Goal: Task Accomplishment & Management: Complete application form

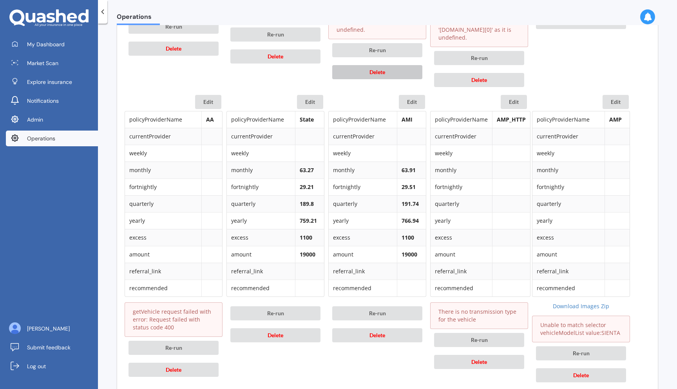
scroll to position [639, 0]
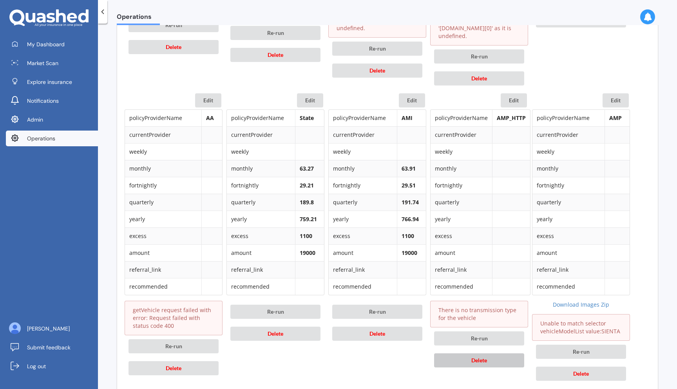
click at [448, 356] on button "Delete" at bounding box center [479, 360] width 90 height 14
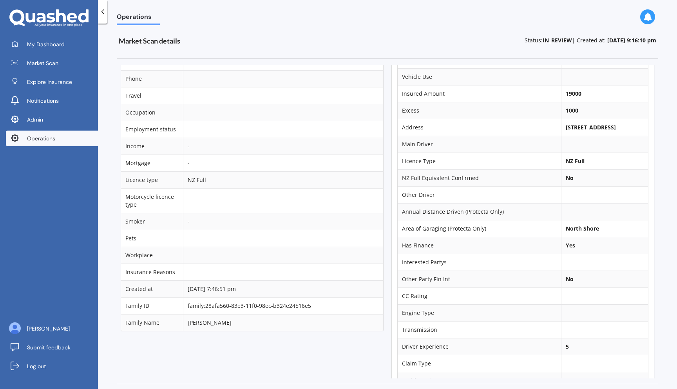
scroll to position [0, 0]
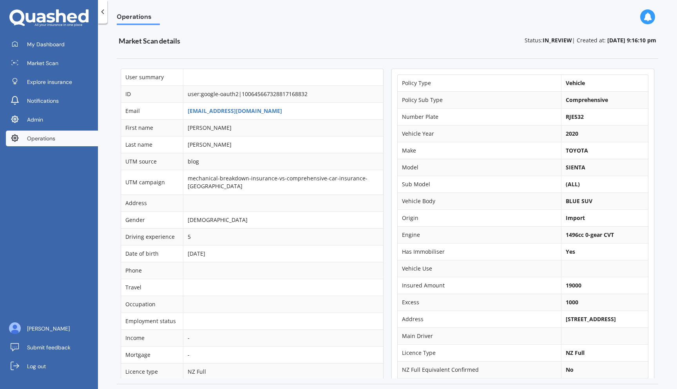
click at [570, 165] on b "SIENTA" at bounding box center [576, 166] width 20 height 7
copy b "SIENTA"
click at [567, 117] on b "RJE532" at bounding box center [575, 116] width 18 height 7
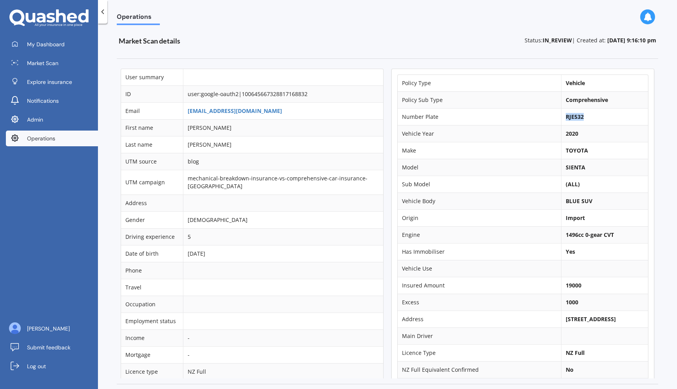
copy b "RJE532"
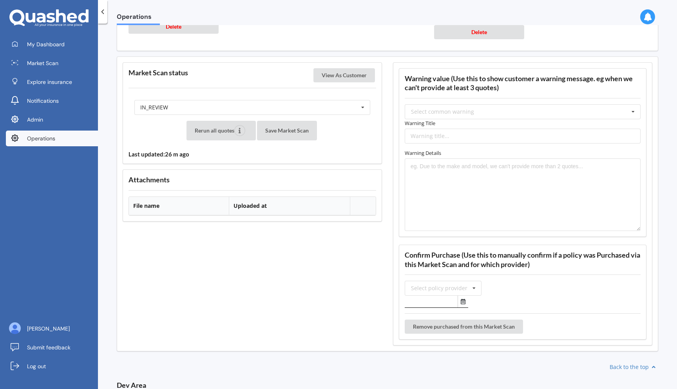
scroll to position [1033, 0]
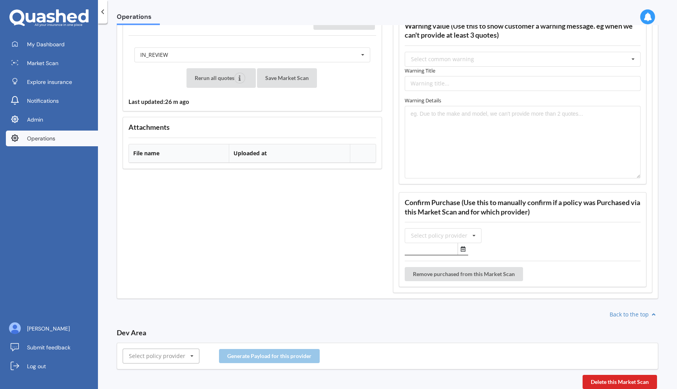
click at [159, 350] on input "text" at bounding box center [161, 356] width 76 height 14
type input "amp"
click at [155, 338] on div "AMP" at bounding box center [161, 341] width 76 height 15
click at [233, 354] on button "Generate Payload for this provider" at bounding box center [269, 356] width 101 height 14
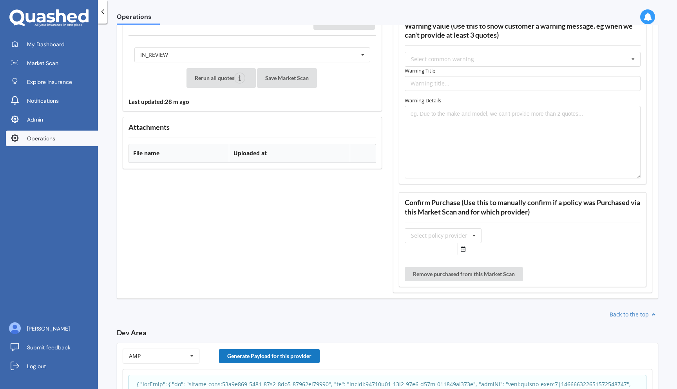
scroll to position [1163, 0]
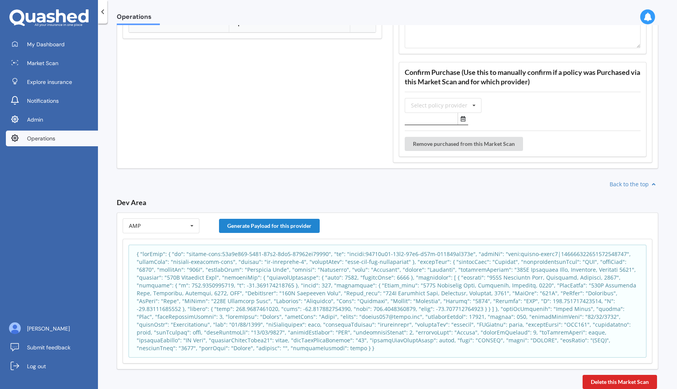
click at [253, 292] on p at bounding box center [388, 301] width 502 height 102
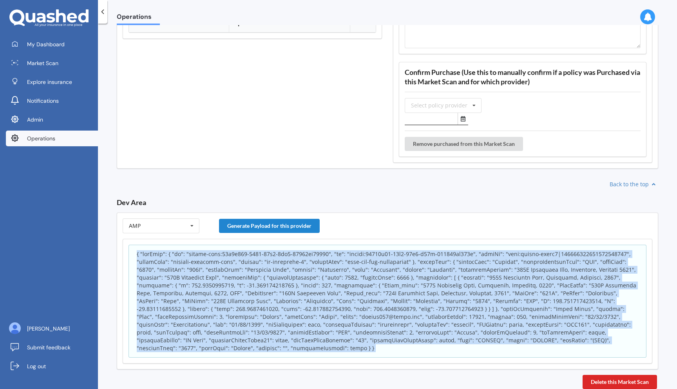
click at [253, 292] on p at bounding box center [388, 301] width 502 height 102
copy body "{ "appInfo": { "id": "policy-scan:49a2a730-9082-11f0-8bb3-17497ee94108", "sk": …"
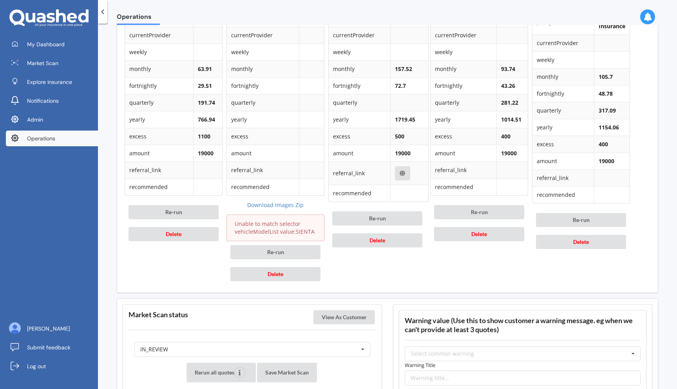
scroll to position [721, 0]
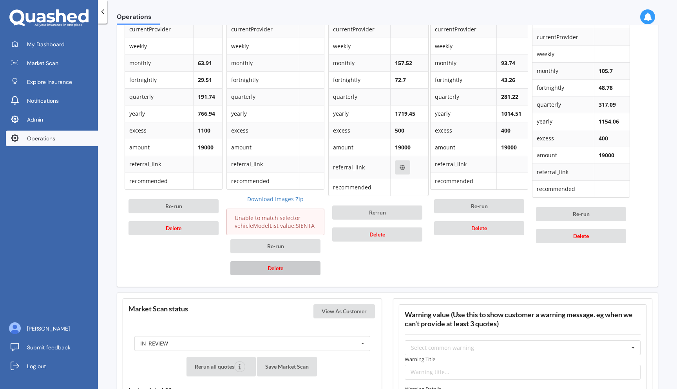
click at [272, 266] on span "Delete" at bounding box center [276, 268] width 16 height 7
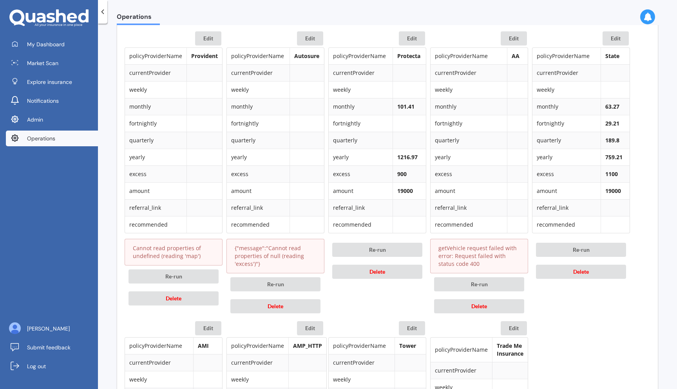
scroll to position [387, 0]
click at [463, 306] on button "Delete" at bounding box center [479, 307] width 90 height 14
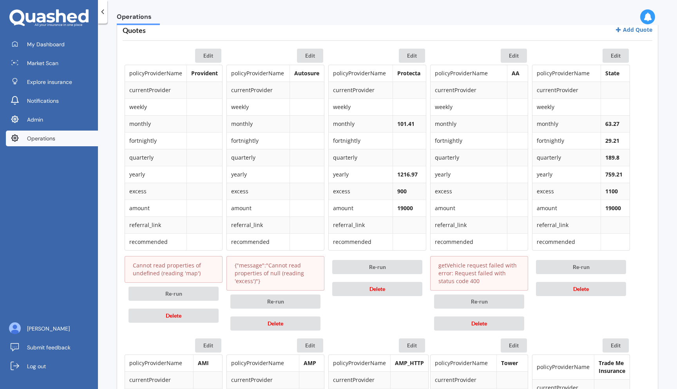
scroll to position [384, 0]
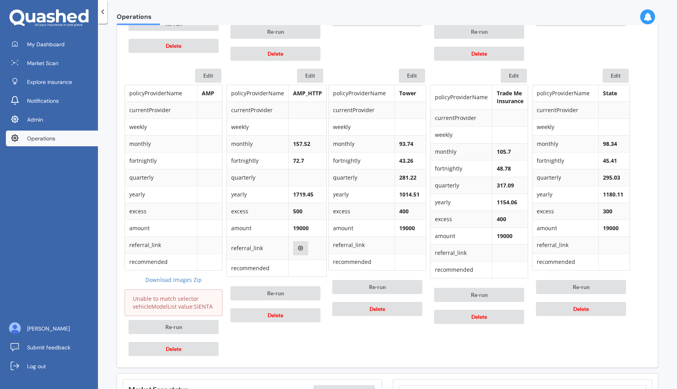
scroll to position [646, 0]
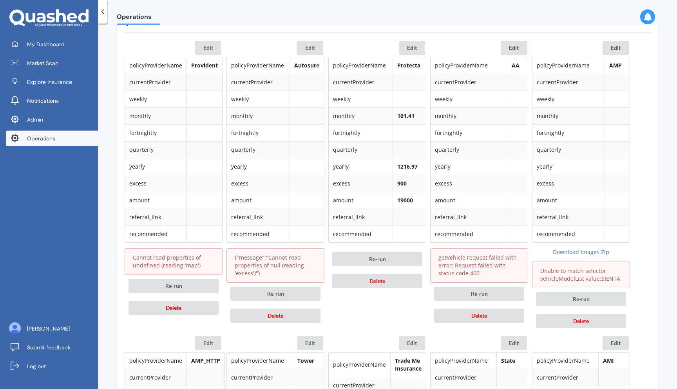
scroll to position [372, 0]
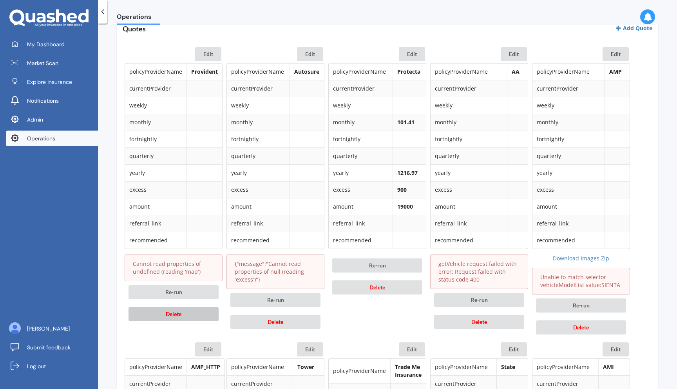
click at [197, 315] on button "Delete" at bounding box center [174, 314] width 90 height 14
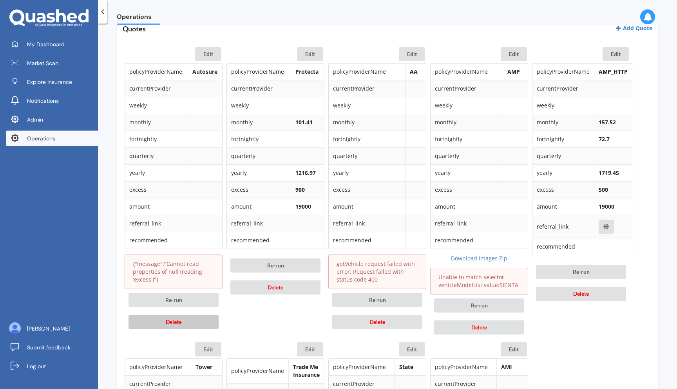
click at [197, 315] on button "Delete" at bounding box center [174, 322] width 90 height 14
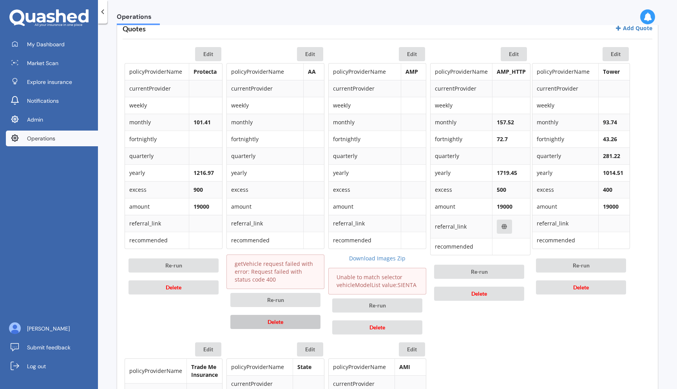
click at [249, 328] on button "Delete" at bounding box center [276, 322] width 90 height 14
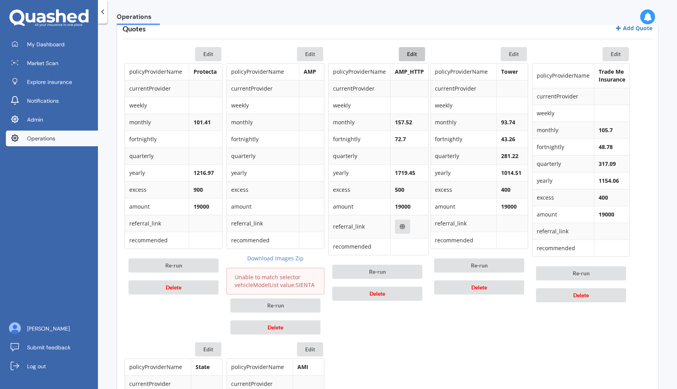
click at [414, 59] on button "Edit" at bounding box center [412, 54] width 26 height 14
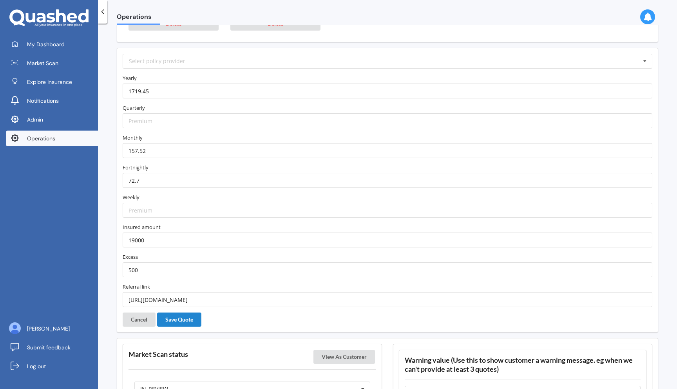
scroll to position [0, 0]
click at [394, 67] on input "text" at bounding box center [387, 61] width 529 height 14
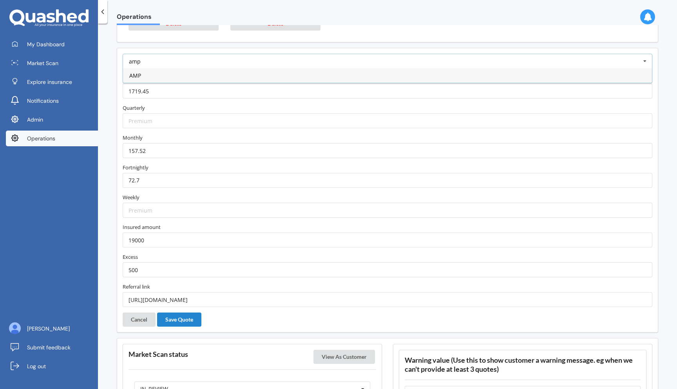
type input "amp"
click at [387, 73] on div "AMP" at bounding box center [387, 75] width 529 height 15
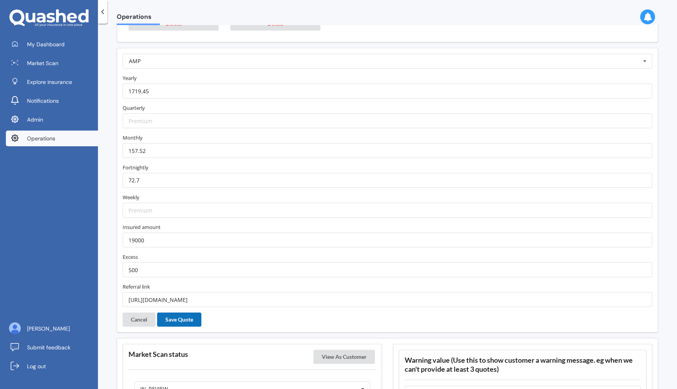
click at [186, 314] on button "Save Quote" at bounding box center [179, 319] width 44 height 14
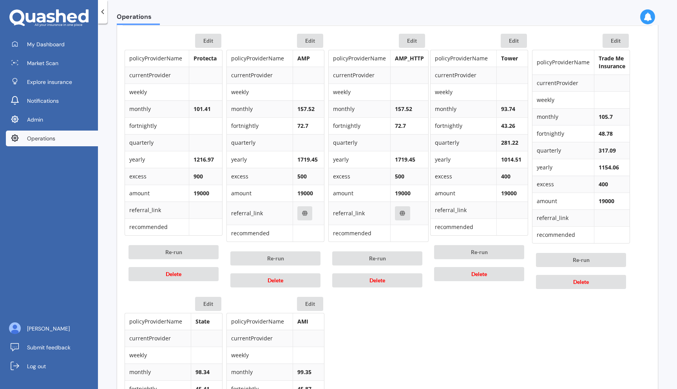
scroll to position [402, 0]
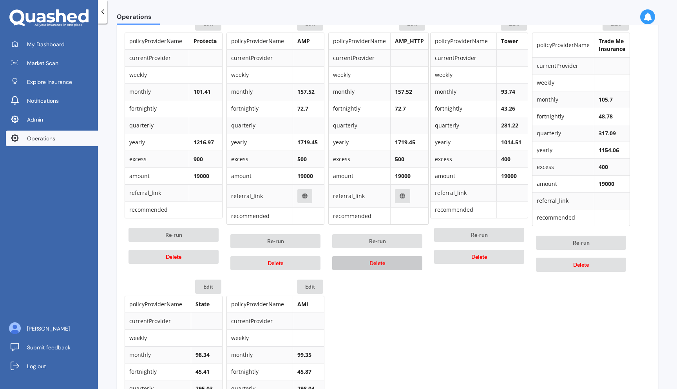
click at [366, 264] on button "Delete" at bounding box center [377, 263] width 90 height 14
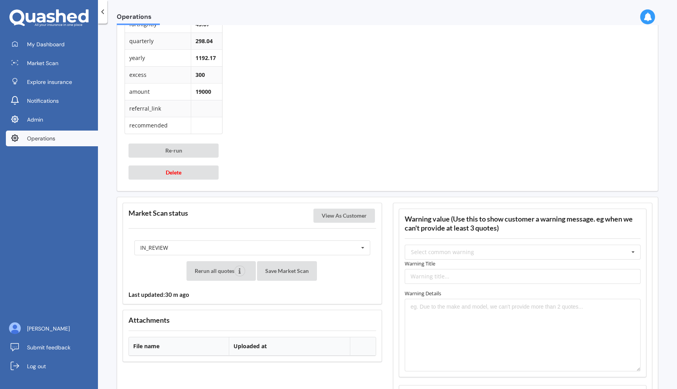
scroll to position [753, 0]
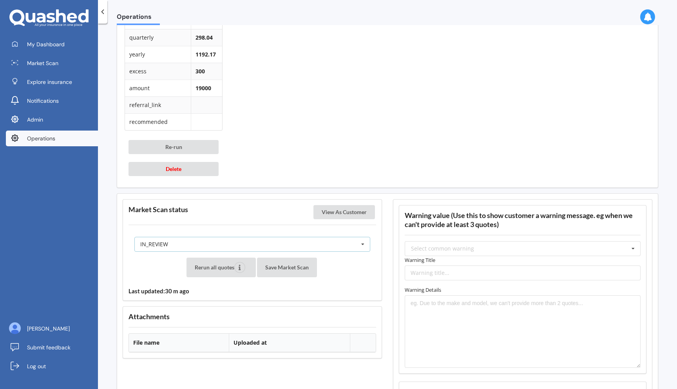
click at [289, 248] on div "IN_REVIEW READY PENDING VIEWED ABANDONED IN_REVIEW" at bounding box center [252, 244] width 236 height 15
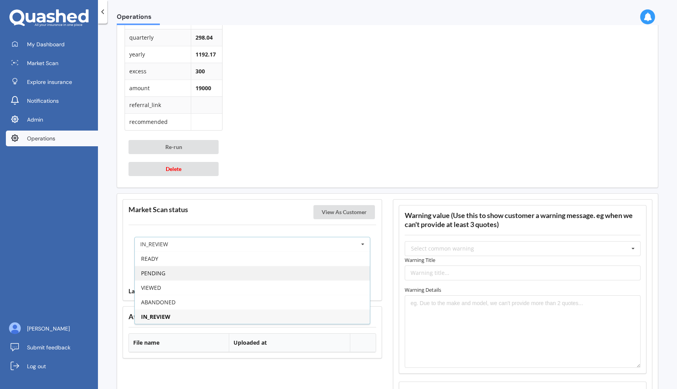
click at [279, 269] on div "PENDING" at bounding box center [252, 273] width 235 height 15
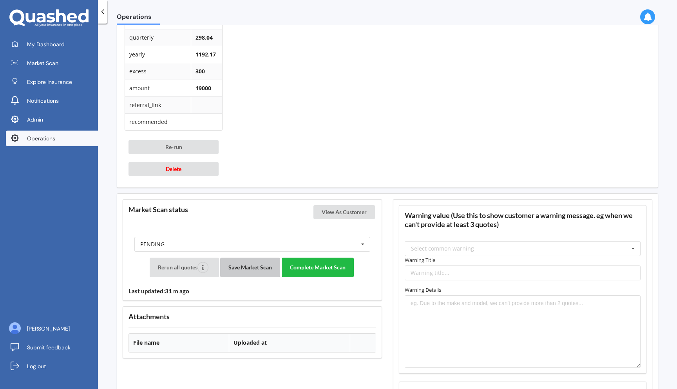
click at [257, 269] on button "Save Market Scan" at bounding box center [250, 268] width 60 height 20
click at [357, 213] on button "View As Customer" at bounding box center [345, 212] width 62 height 14
click at [291, 269] on button "Complete Market Scan" at bounding box center [318, 268] width 72 height 20
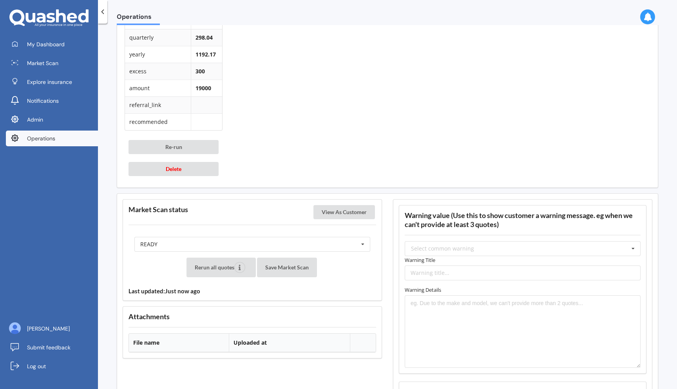
click at [65, 142] on link "Operations" at bounding box center [52, 139] width 92 height 16
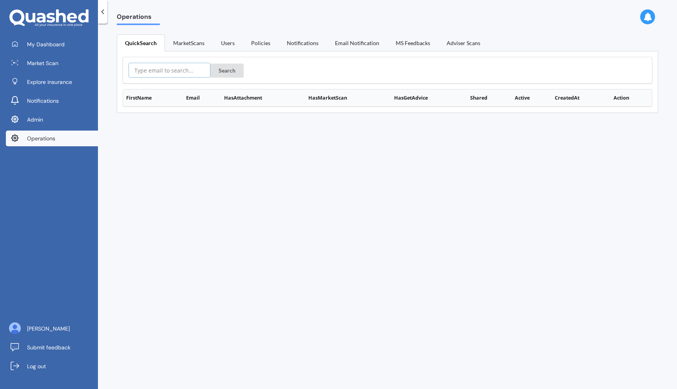
click at [171, 70] on input "text" at bounding box center [170, 70] width 82 height 15
paste input "[EMAIL_ADDRESS][DOMAIN_NAME]"
type input "[EMAIL_ADDRESS][DOMAIN_NAME]"
click at [211, 64] on button "Search" at bounding box center [227, 71] width 33 height 14
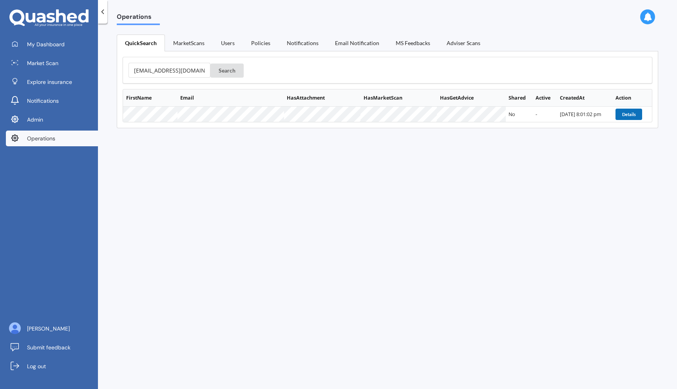
scroll to position [0, 0]
click at [625, 112] on button "Details" at bounding box center [629, 114] width 27 height 11
click at [233, 37] on link "Users" at bounding box center [228, 42] width 30 height 16
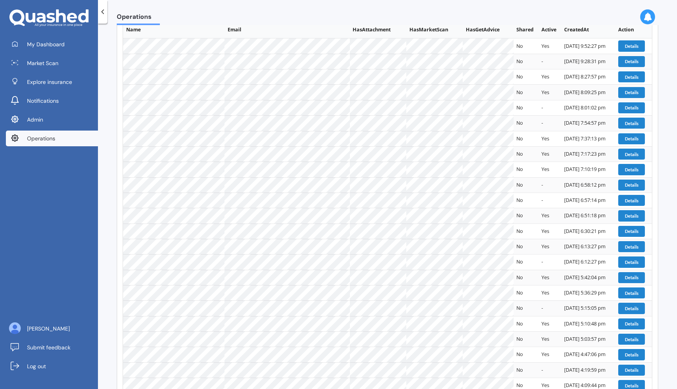
scroll to position [218, 0]
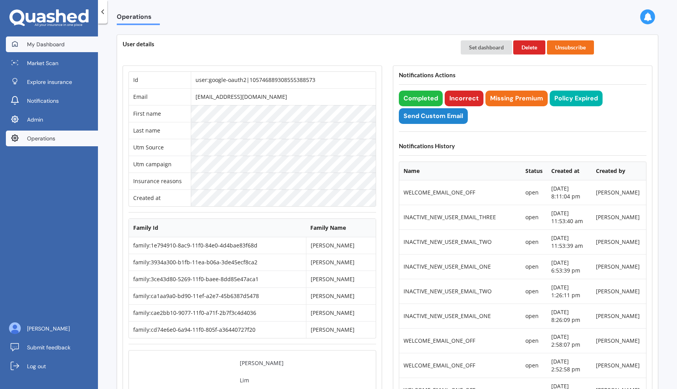
click at [50, 43] on span "My Dashboard" at bounding box center [46, 44] width 38 height 8
